Goal: Check status: Check status

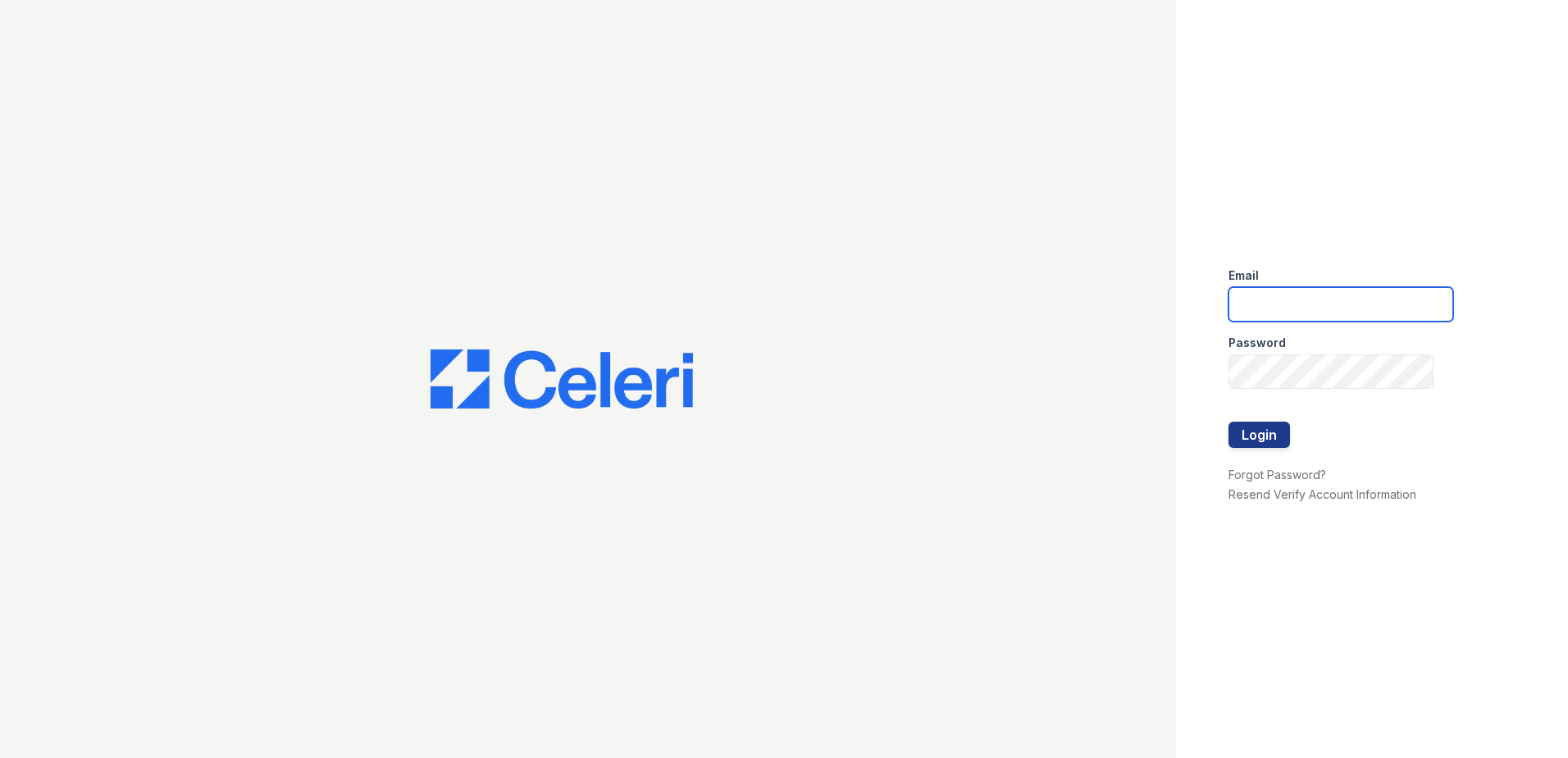
click at [1332, 302] on input "email" at bounding box center [1342, 304] width 225 height 34
type input "[EMAIL_ADDRESS][DOMAIN_NAME]"
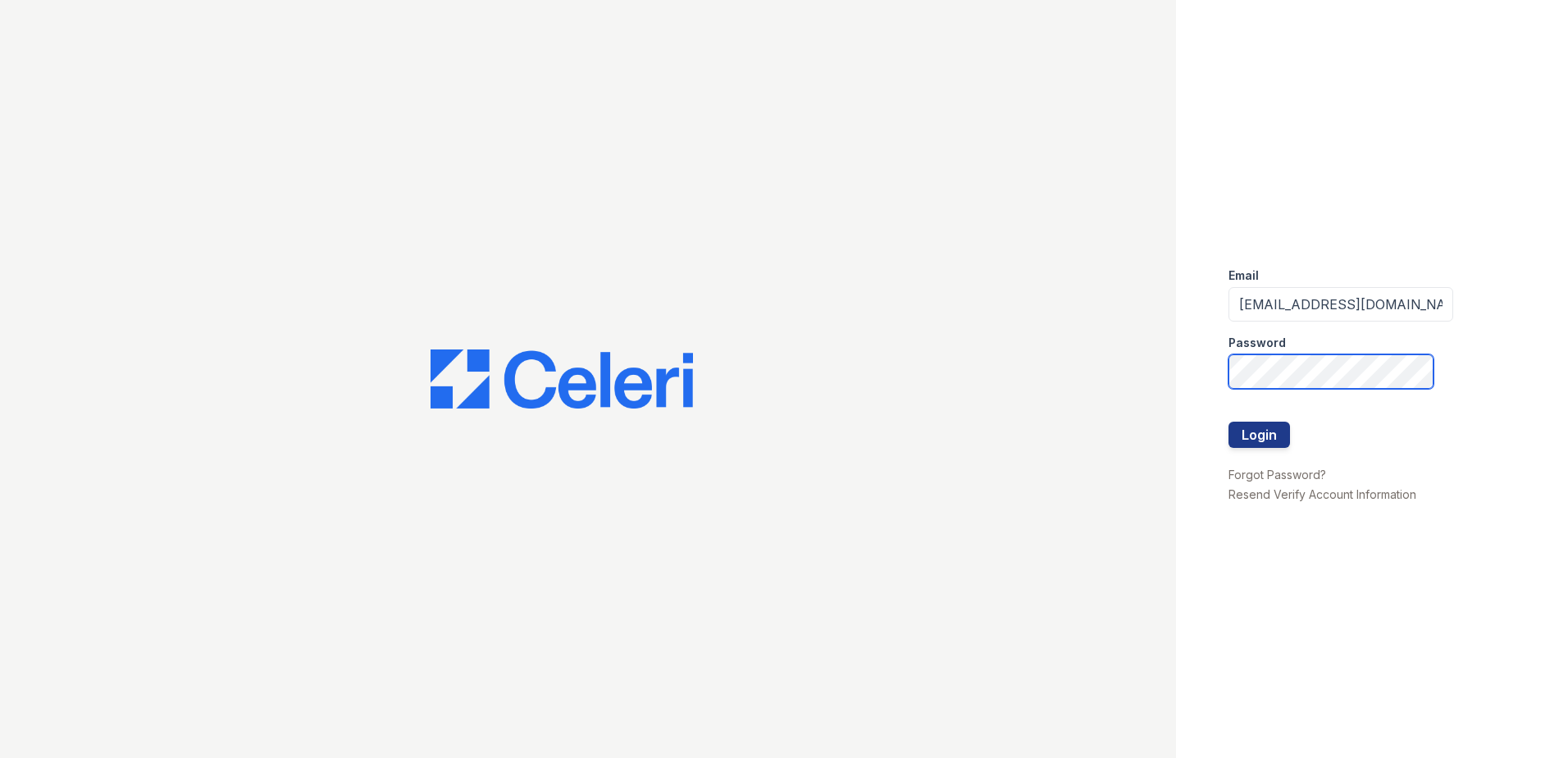
click at [1229, 421] on button "Login" at bounding box center [1260, 434] width 61 height 26
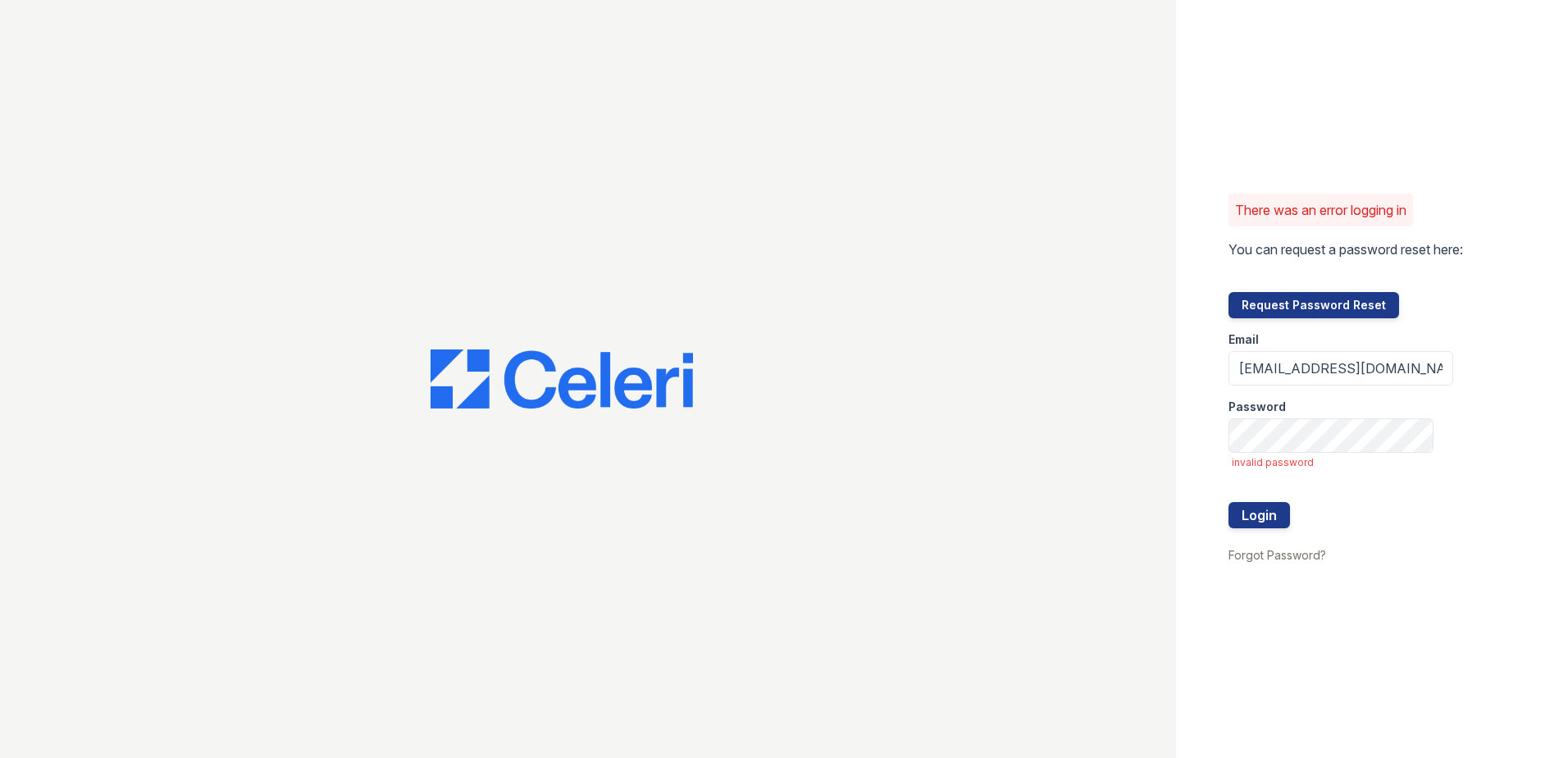
click at [1300, 456] on span "invalid password" at bounding box center [1342, 463] width 221 height 13
click at [1229, 502] on button "Login" at bounding box center [1260, 515] width 61 height 26
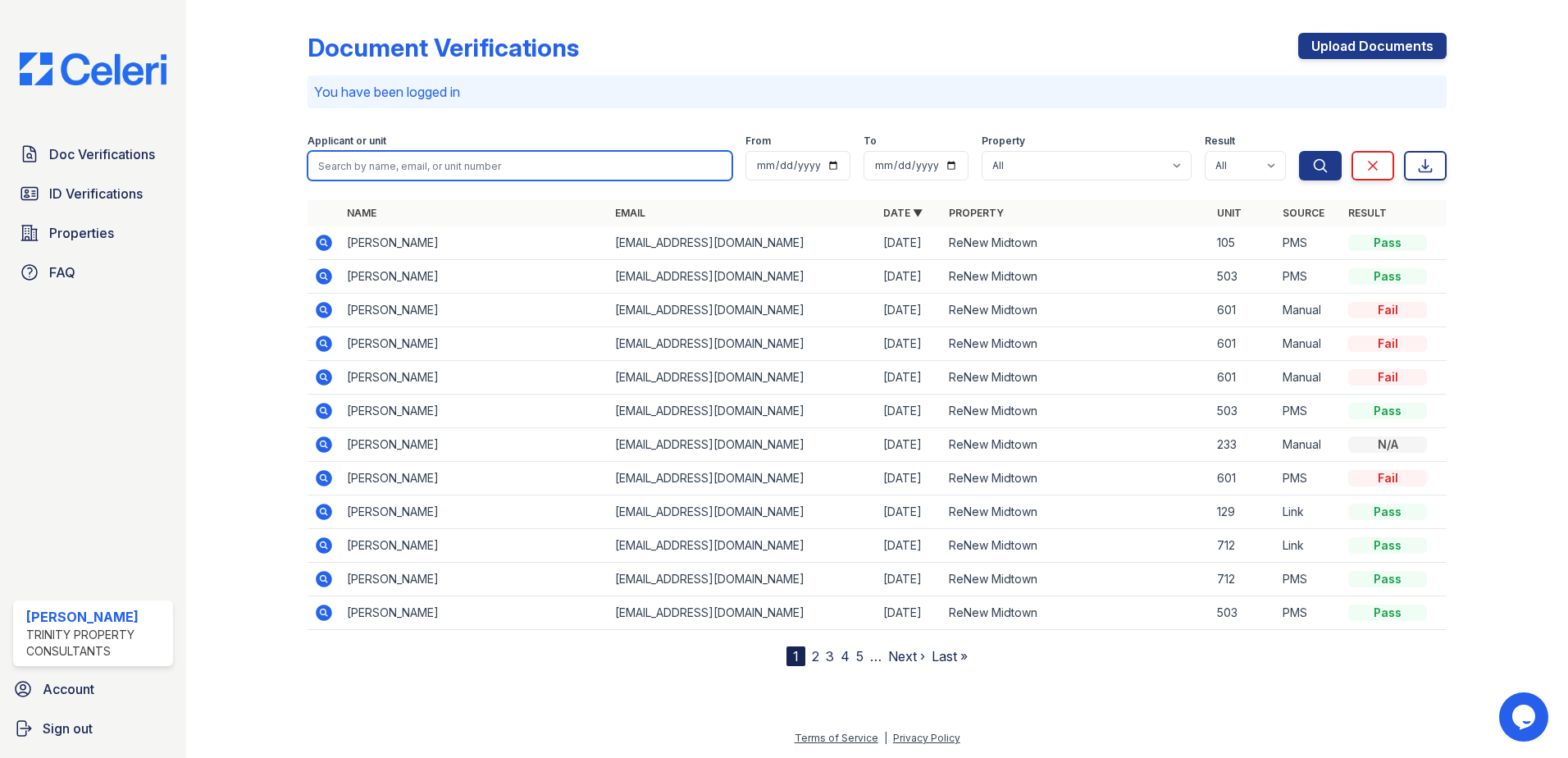
click at [377, 169] on input "search" at bounding box center [519, 165] width 425 height 30
click at [414, 163] on input "search" at bounding box center [519, 165] width 425 height 30
type input "[PERSON_NAME]"
click at [1299, 151] on button "Search" at bounding box center [1320, 165] width 42 height 30
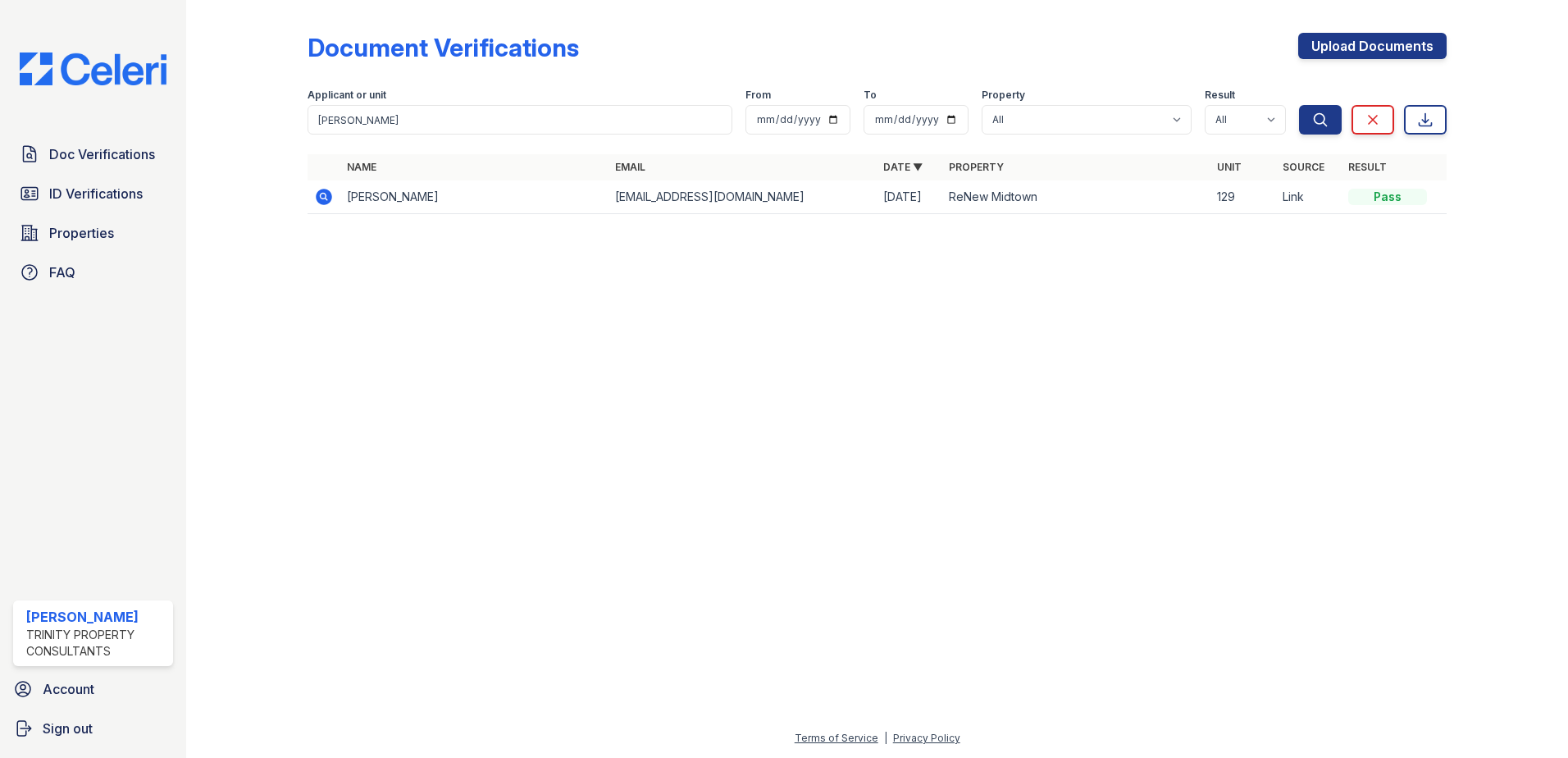
click at [321, 193] on icon at bounding box center [323, 197] width 16 height 16
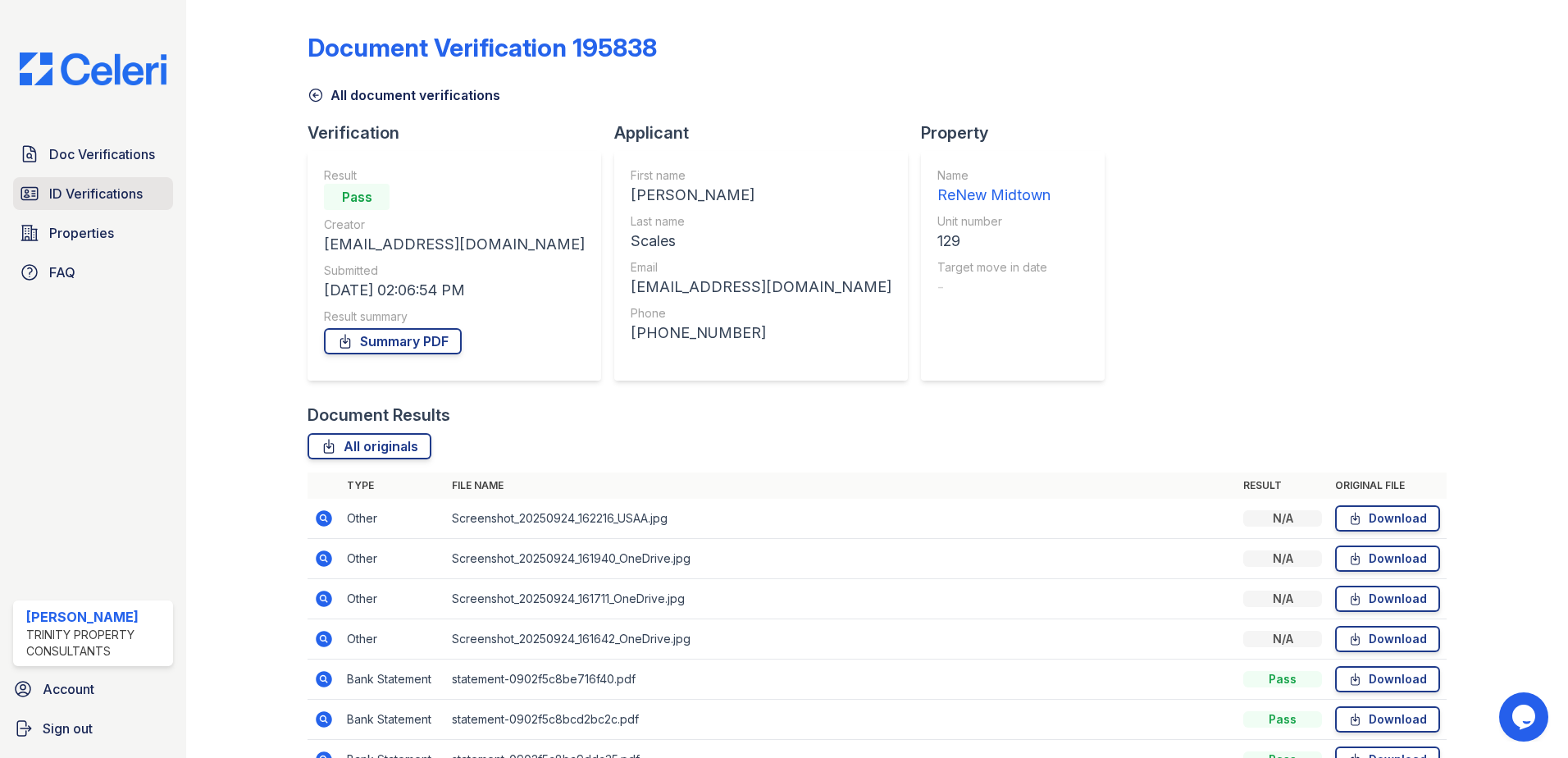
click at [156, 202] on link "ID Verifications" at bounding box center [93, 193] width 160 height 33
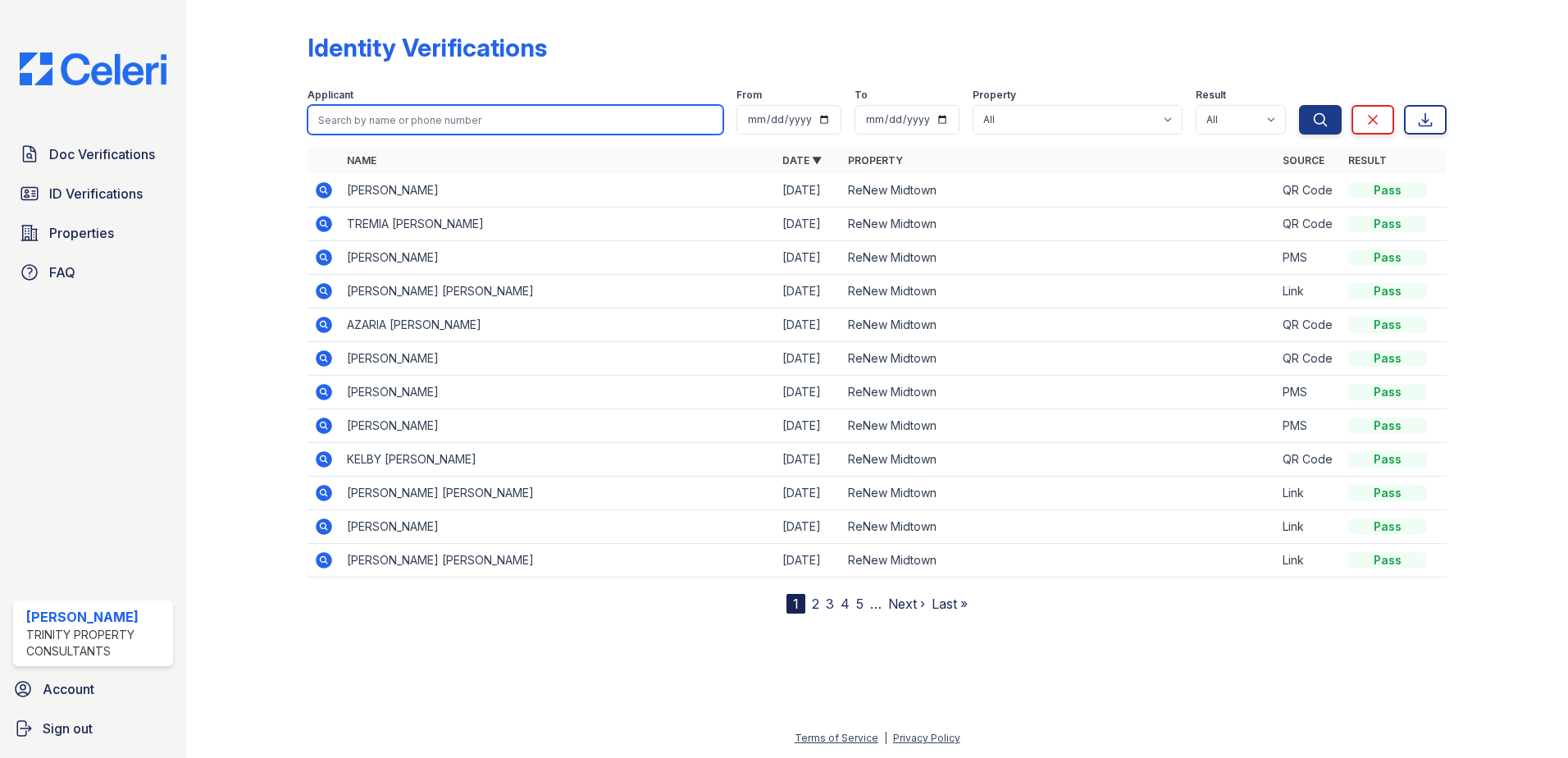
click at [375, 119] on input "search" at bounding box center [515, 119] width 416 height 30
type input "[PERSON_NAME]"
click at [1299, 105] on button "Search" at bounding box center [1320, 119] width 42 height 30
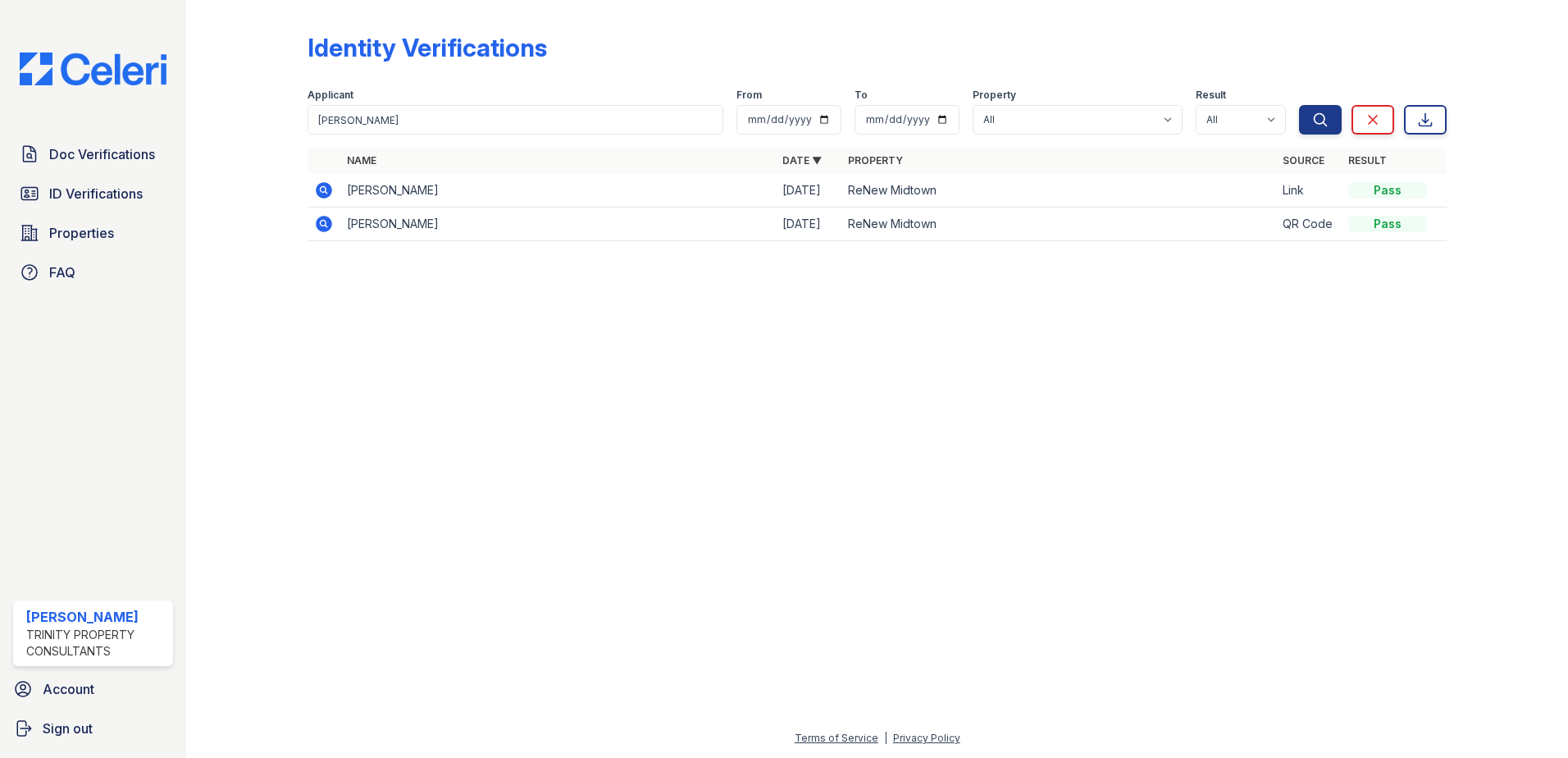
click at [325, 187] on icon at bounding box center [324, 190] width 20 height 20
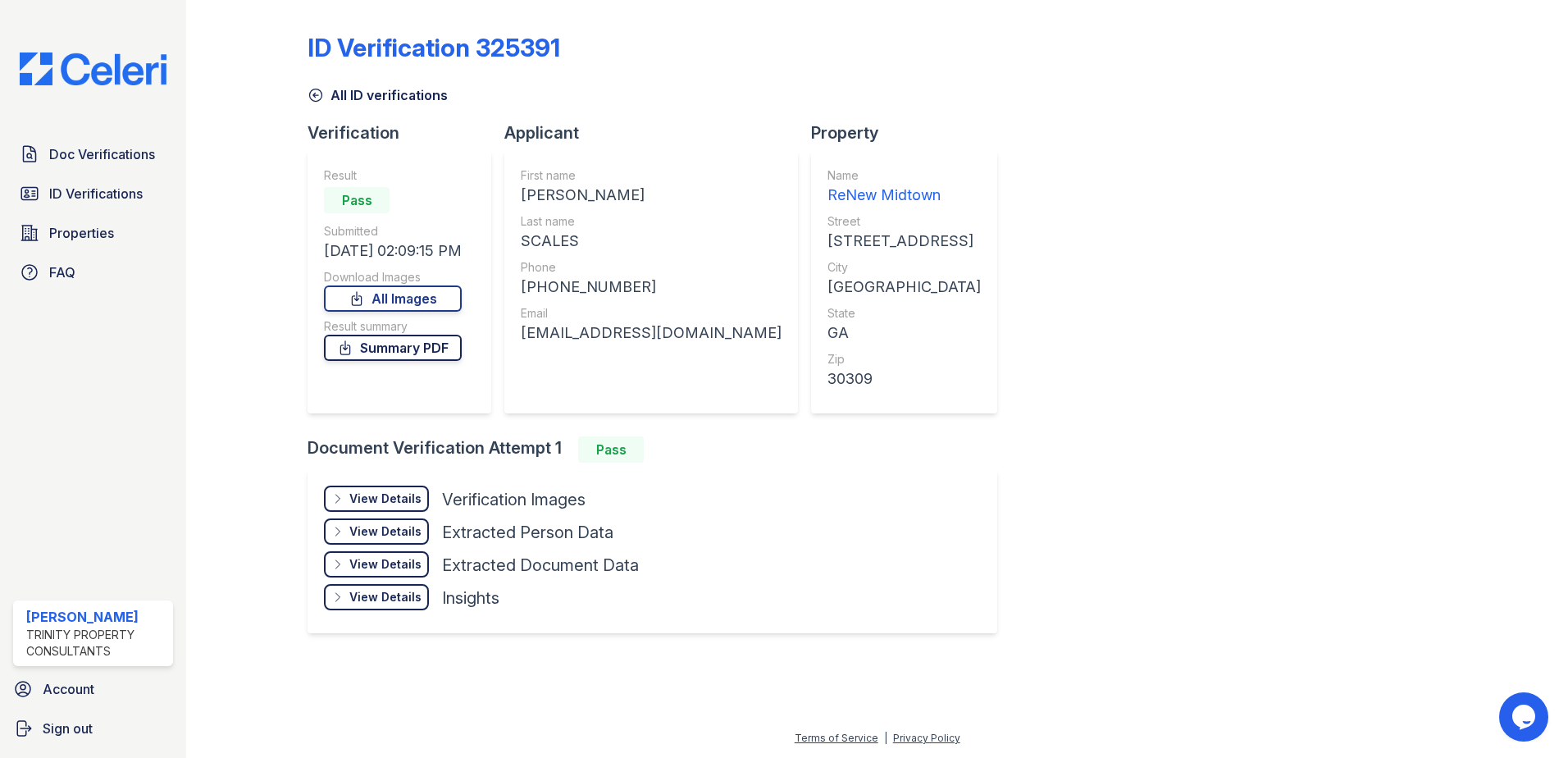
click at [397, 353] on link "Summary PDF" at bounding box center [393, 347] width 137 height 26
click at [104, 140] on link "Doc Verifications" at bounding box center [93, 154] width 160 height 33
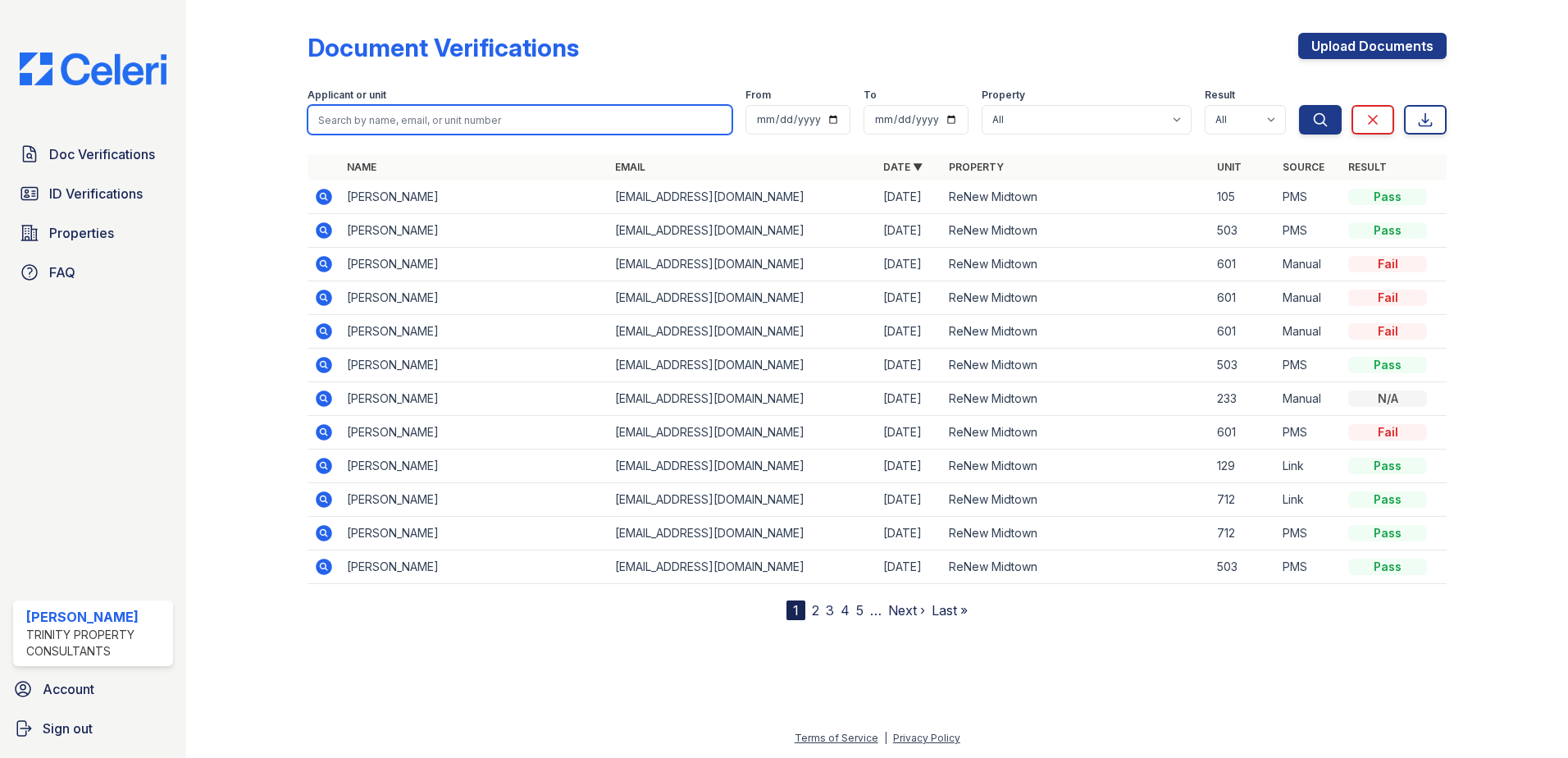
click at [363, 111] on input "search" at bounding box center [519, 119] width 425 height 30
type input "[PERSON_NAME]"
click at [1299, 105] on button "Search" at bounding box center [1320, 119] width 42 height 30
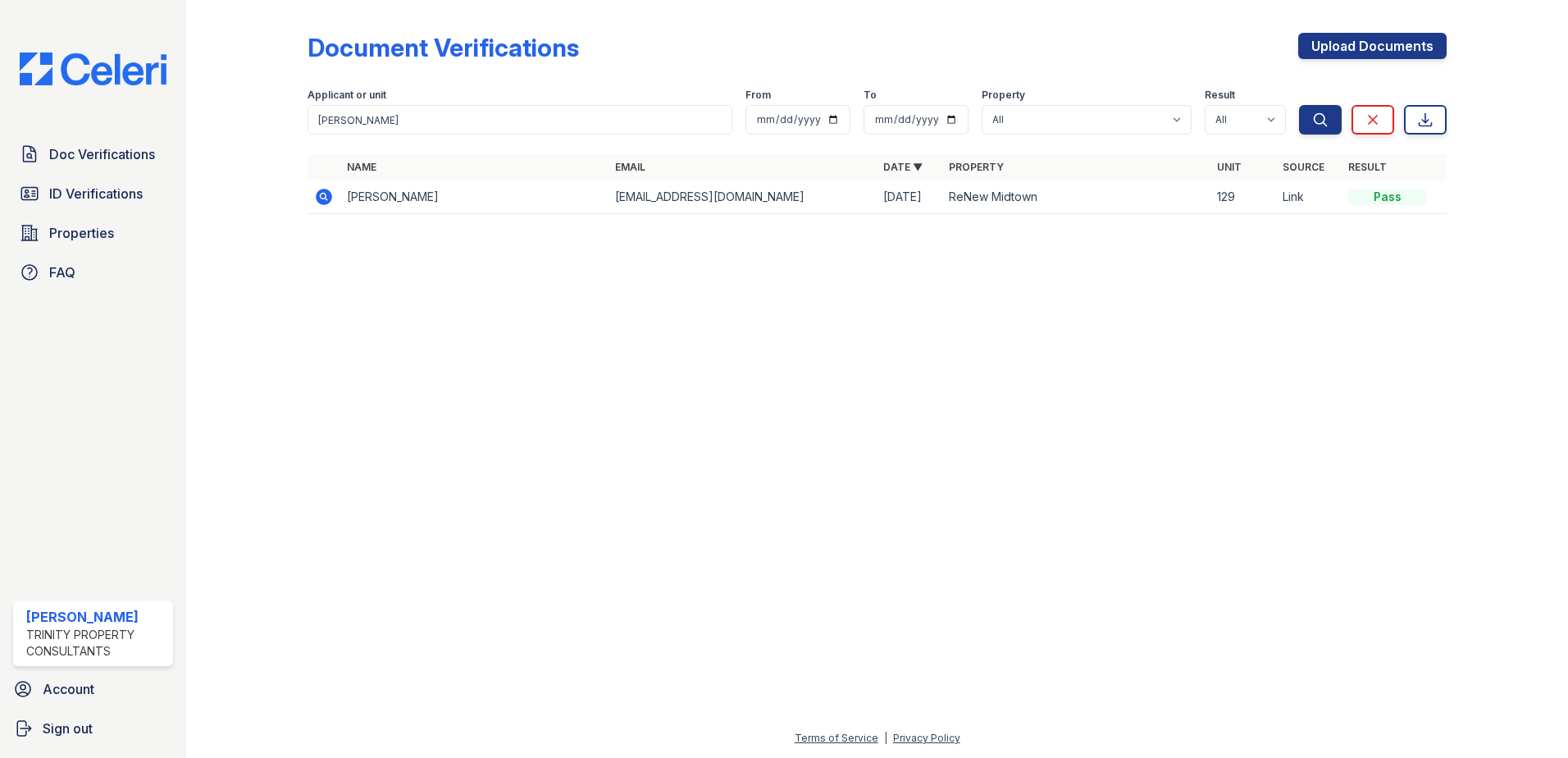
click at [328, 190] on icon at bounding box center [324, 197] width 20 height 20
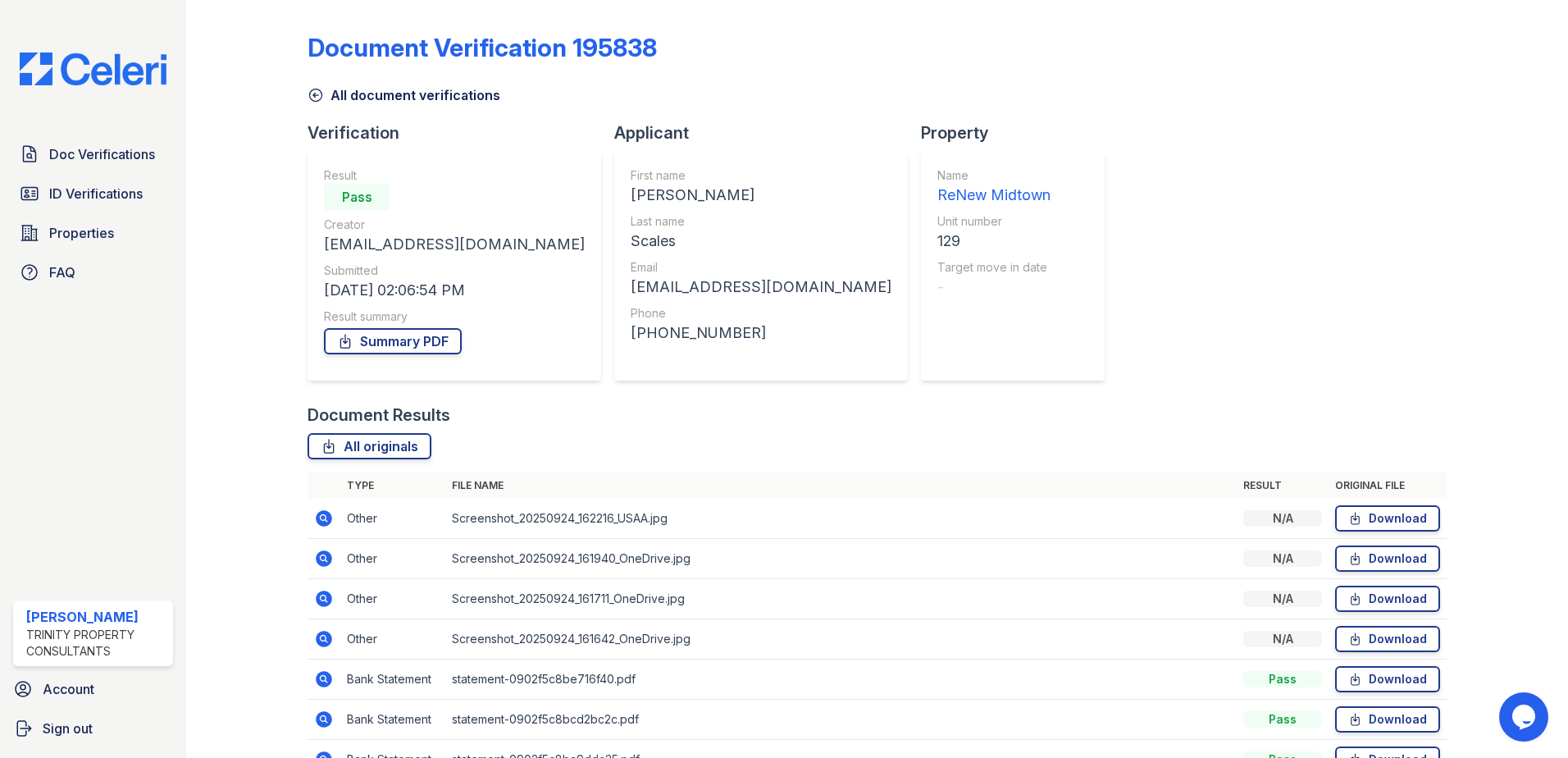
click at [353, 334] on icon at bounding box center [345, 341] width 16 height 16
